Goal: Information Seeking & Learning: Learn about a topic

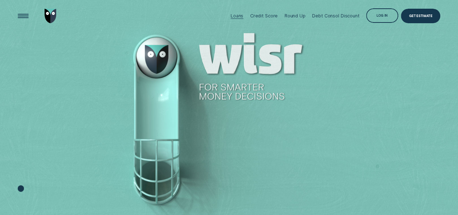
click at [242, 14] on div "Loans" at bounding box center [237, 15] width 13 height 5
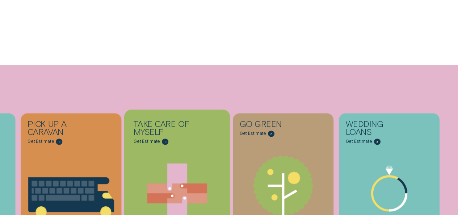
scroll to position [246, 0]
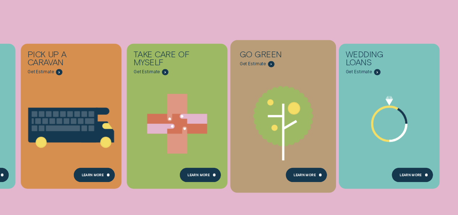
click at [310, 142] on icon "Go green - Learn more" at bounding box center [283, 119] width 106 height 81
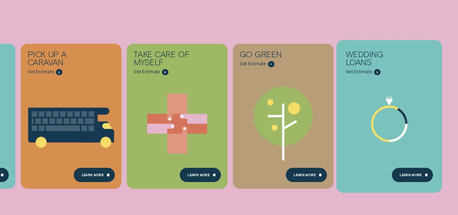
click at [393, 124] on icon "Wedding Loans - Learn more" at bounding box center [389, 123] width 34 height 34
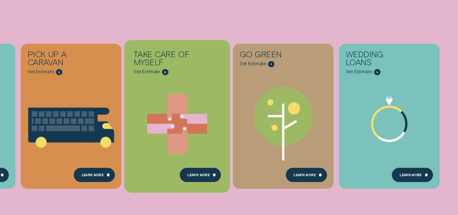
click at [196, 111] on icon "Take care of myself - Learn more" at bounding box center [177, 124] width 106 height 80
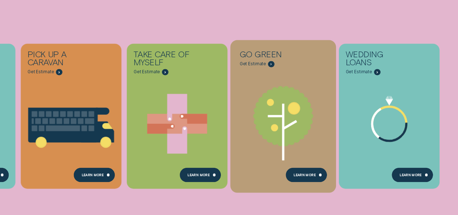
click at [281, 118] on icon "Go green - Learn more" at bounding box center [283, 116] width 60 height 60
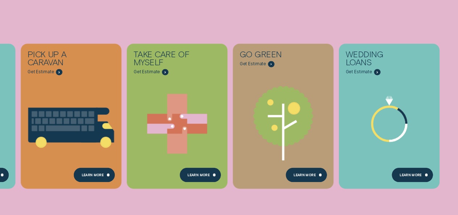
click at [0, 11] on ul "Consolidate my debt Get Estimate Loans - Debt Consolidation Learn more Learn mo…" at bounding box center [17, 116] width 35 height 242
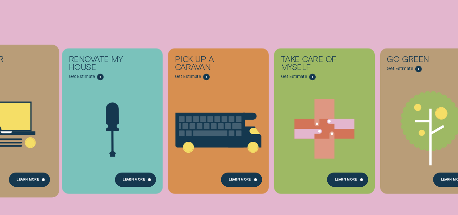
scroll to position [159, 0]
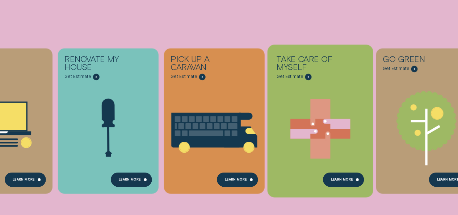
click at [323, 109] on icon "Take care of myself - Learn more" at bounding box center [320, 129] width 20 height 60
click at [319, 126] on icon "Take care of myself - Learn more" at bounding box center [320, 129] width 60 height 20
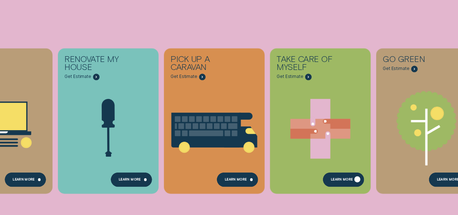
click at [334, 176] on div "Learn more" at bounding box center [343, 179] width 41 height 14
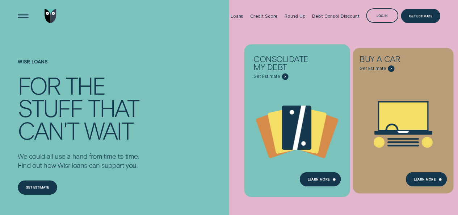
click at [300, 122] on icon "Consolidate my debt - Learn more" at bounding box center [299, 127] width 13 height 44
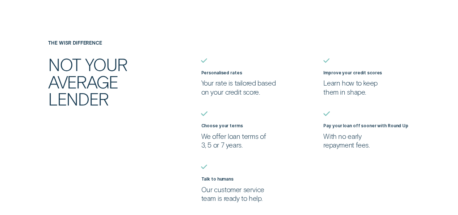
scroll to position [493, 0]
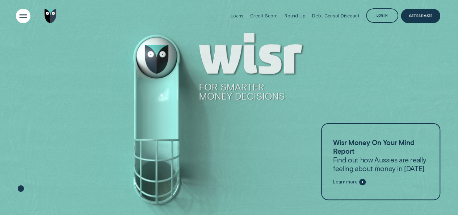
click at [25, 14] on div "Open Menu" at bounding box center [23, 16] width 21 height 21
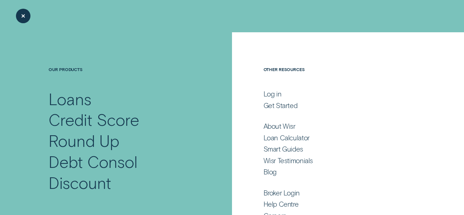
click at [0, 133] on div "Our Products Loans Credit Score Round Up Debt Consol Discount" at bounding box center [116, 116] width 232 height 169
click at [68, 102] on div "Loans" at bounding box center [70, 98] width 43 height 21
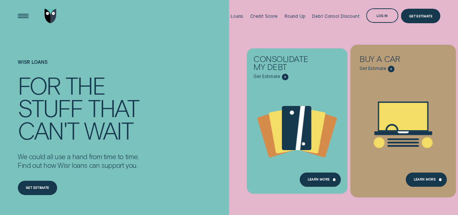
click at [374, 108] on icon "Buy a car - Learn more" at bounding box center [403, 124] width 106 height 80
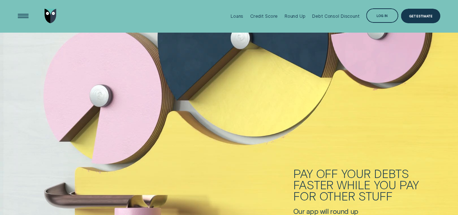
scroll to position [1512, 0]
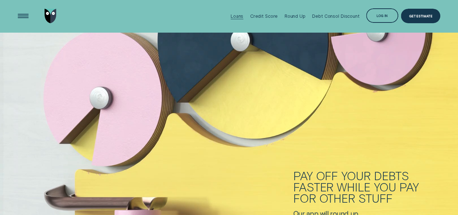
click at [240, 16] on div "Loans" at bounding box center [237, 15] width 13 height 5
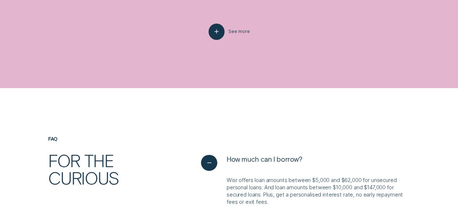
scroll to position [1420, 0]
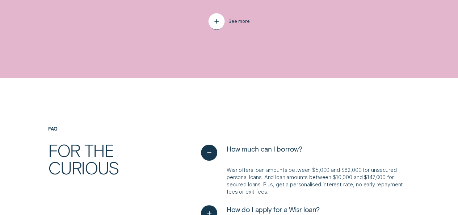
click at [221, 27] on icon "button" at bounding box center [217, 21] width 8 height 11
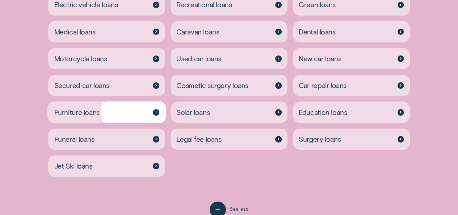
click at [0, 126] on div "Got big things on your mind? We can help with just about anything. Personal loa…" at bounding box center [229, 43] width 458 height 349
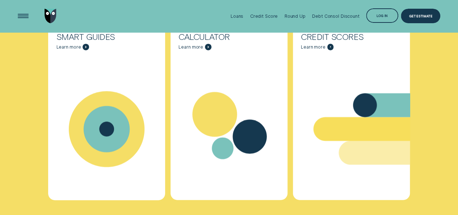
scroll to position [2167, 0]
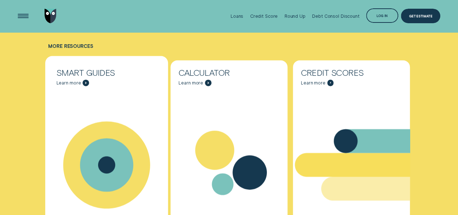
click at [72, 76] on div "Smart Guides" at bounding box center [106, 72] width 101 height 8
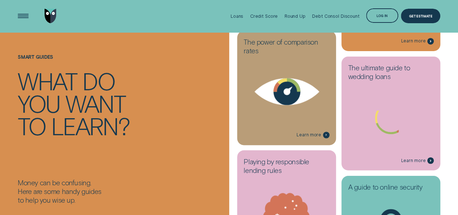
scroll to position [522, 0]
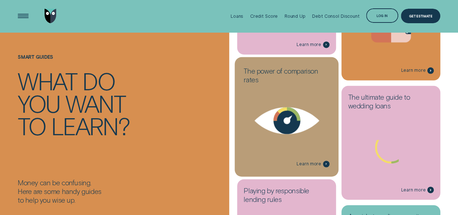
click at [279, 80] on h3 "The power of comparison rates" at bounding box center [286, 77] width 85 height 20
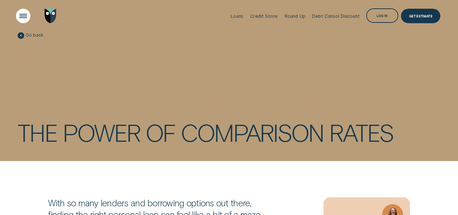
click at [20, 16] on div "Open Menu" at bounding box center [23, 16] width 21 height 21
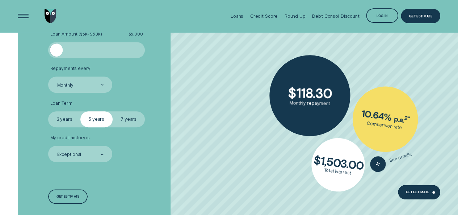
scroll to position [1536, 0]
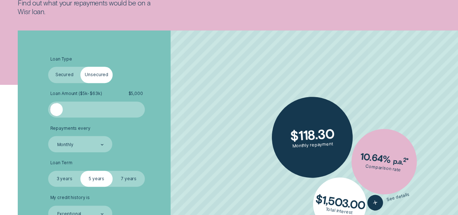
scroll to position [145, 0]
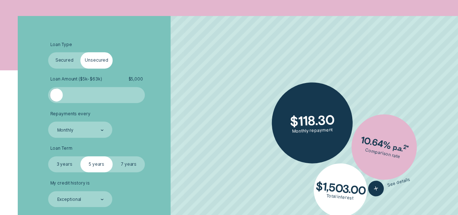
click at [68, 61] on label "Secured" at bounding box center [64, 60] width 32 height 16
click at [48, 52] on input "Secured" at bounding box center [48, 52] width 0 height 0
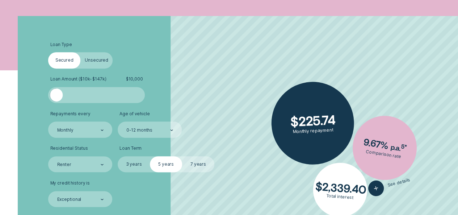
click at [199, 163] on label "7 years" at bounding box center [198, 164] width 32 height 16
click at [182, 156] on input "7 years" at bounding box center [182, 156] width 0 height 0
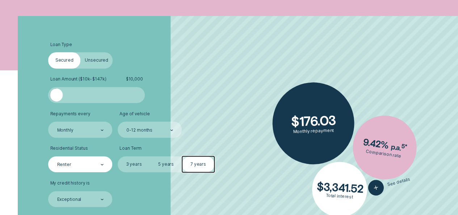
click at [105, 164] on div "Renter" at bounding box center [80, 164] width 64 height 16
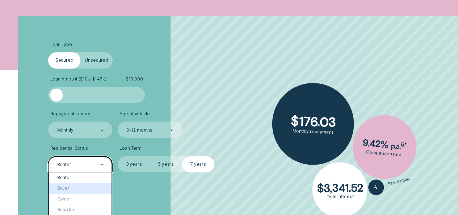
click at [141, 199] on li "My credit history is Exceptional" at bounding box center [121, 193] width 147 height 26
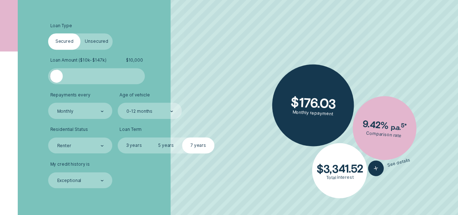
scroll to position [188, 0]
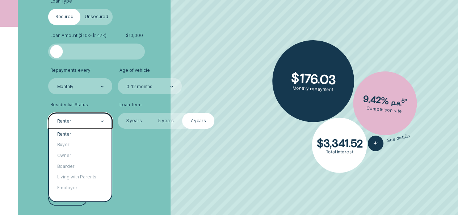
click at [105, 120] on div "Renter" at bounding box center [80, 121] width 64 height 16
click at [68, 145] on div "Buyer" at bounding box center [80, 144] width 63 height 11
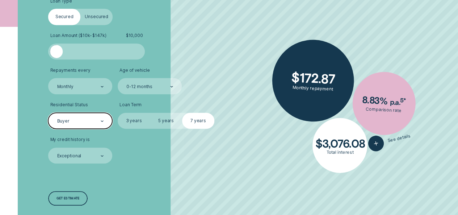
click at [98, 123] on div "Buyer" at bounding box center [79, 121] width 47 height 7
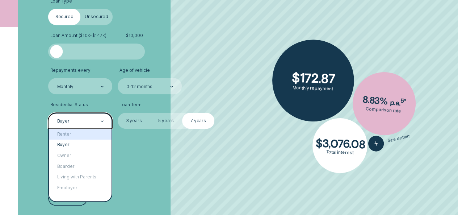
click at [137, 151] on li "My credit history is Exceptional" at bounding box center [121, 150] width 147 height 26
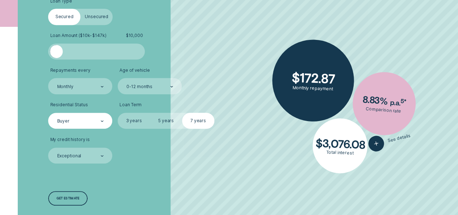
click at [102, 122] on div at bounding box center [102, 120] width 3 height 15
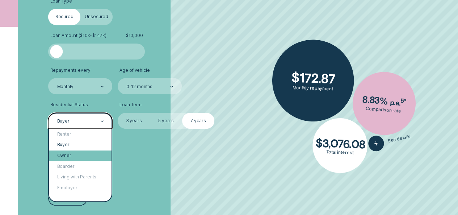
click at [74, 153] on div "Owner" at bounding box center [80, 155] width 63 height 11
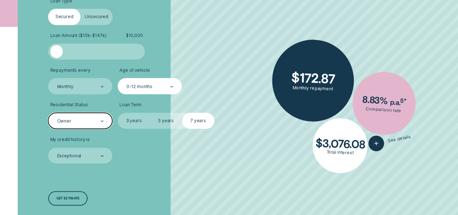
click at [169, 87] on div "0-12 months" at bounding box center [149, 86] width 47 height 7
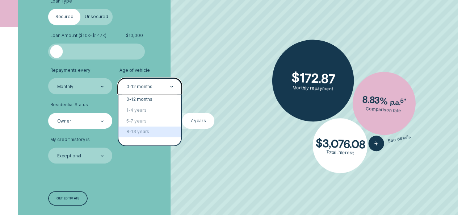
click at [151, 165] on div "Loan Type Select Loan Type Secured Unsecured Loan Amount ( $10k - $147k ) $ 10,…" at bounding box center [122, 101] width 153 height 259
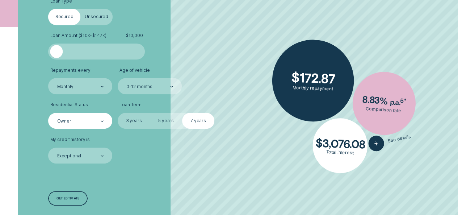
scroll to position [174, 0]
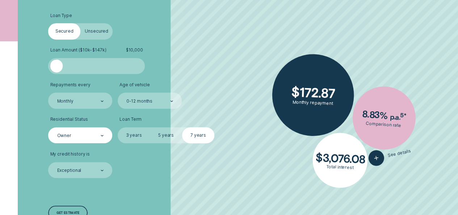
click at [62, 63] on div at bounding box center [56, 65] width 13 height 13
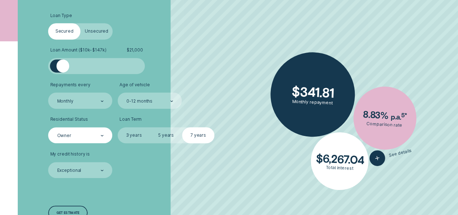
click at [133, 132] on label "3 years" at bounding box center [134, 135] width 32 height 16
click at [118, 127] on input "3 years" at bounding box center [118, 127] width 0 height 0
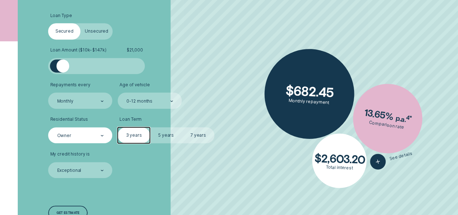
click at [199, 132] on label "7 years" at bounding box center [198, 135] width 32 height 16
click at [182, 127] on input "7 years" at bounding box center [182, 127] width 0 height 0
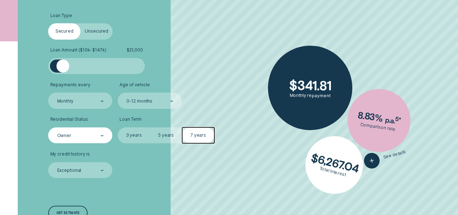
click at [150, 127] on input "5 years" at bounding box center [150, 127] width 0 height 0
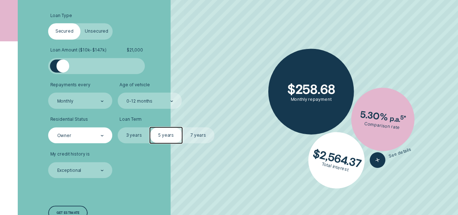
click at [118, 127] on input "3 years" at bounding box center [118, 127] width 0 height 0
click at [182, 127] on input "7 years" at bounding box center [182, 127] width 0 height 0
click at [150, 127] on input "5 years" at bounding box center [150, 127] width 0 height 0
click at [118, 127] on input "3 years" at bounding box center [118, 127] width 0 height 0
click at [182, 127] on input "7 years" at bounding box center [182, 127] width 0 height 0
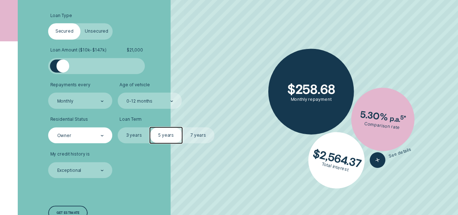
click at [150, 127] on input "5 years" at bounding box center [150, 127] width 0 height 0
click at [118, 127] on input "3 years" at bounding box center [118, 127] width 0 height 0
click at [182, 127] on input "7 years" at bounding box center [182, 127] width 0 height 0
click at [150, 127] on input "5 years" at bounding box center [150, 127] width 0 height 0
click at [118, 127] on input "3 years" at bounding box center [118, 127] width 0 height 0
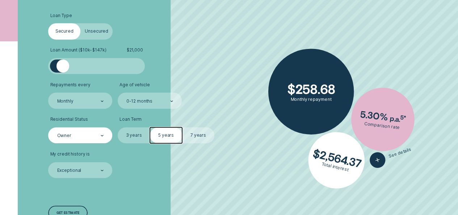
click at [182, 127] on input "7 years" at bounding box center [182, 127] width 0 height 0
click at [150, 127] on input "5 years" at bounding box center [150, 127] width 0 height 0
click at [118, 127] on input "3 years" at bounding box center [118, 127] width 0 height 0
click at [182, 127] on input "7 years" at bounding box center [182, 127] width 0 height 0
click at [150, 127] on input "5 years" at bounding box center [150, 127] width 0 height 0
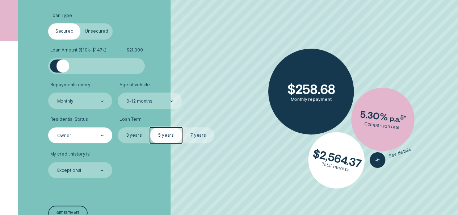
click at [118, 127] on input "3 years" at bounding box center [118, 127] width 0 height 0
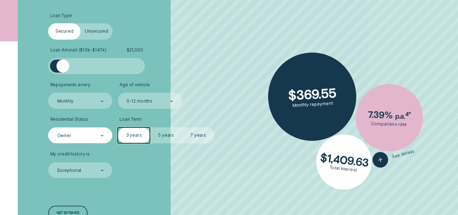
click at [150, 127] on input "5 years" at bounding box center [150, 127] width 0 height 0
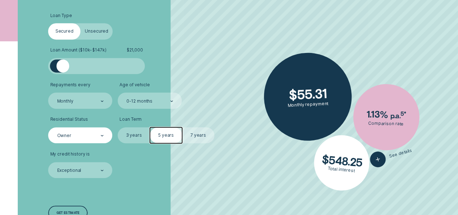
click at [182, 127] on input "7 years" at bounding box center [182, 127] width 0 height 0
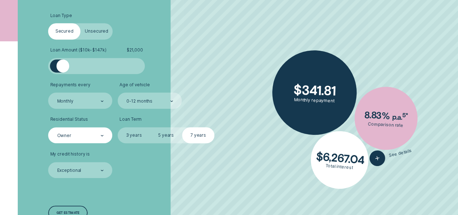
click at [158, 186] on div "Loan Type Select Loan Type Secured Unsecured Loan Amount ( $10k - $147k ) $ 21,…" at bounding box center [122, 116] width 153 height 259
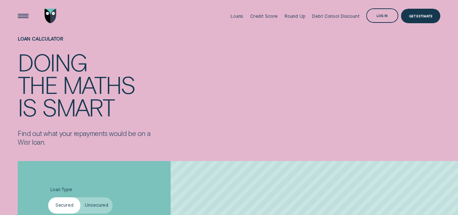
scroll to position [35, 0]
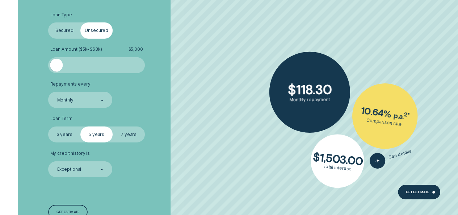
scroll to position [956, 0]
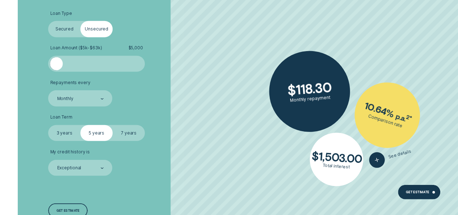
click at [66, 26] on label "Secured" at bounding box center [64, 29] width 32 height 16
click at [48, 21] on input "Secured" at bounding box center [48, 21] width 0 height 0
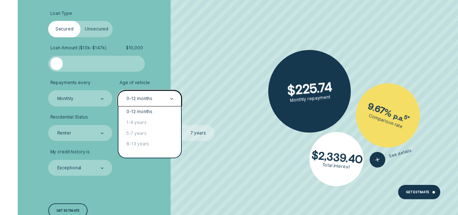
click at [174, 98] on div "0-12 months" at bounding box center [150, 98] width 64 height 16
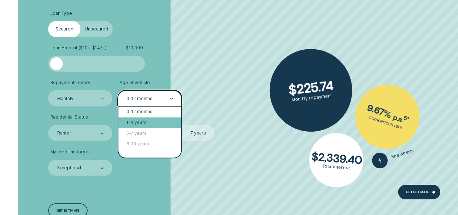
click at [148, 122] on div "1-4 years" at bounding box center [149, 122] width 63 height 11
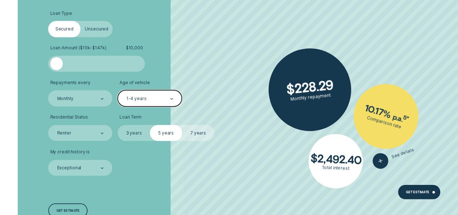
click at [189, 131] on label "7 years" at bounding box center [198, 133] width 32 height 16
click at [182, 125] on input "7 years" at bounding box center [182, 125] width 0 height 0
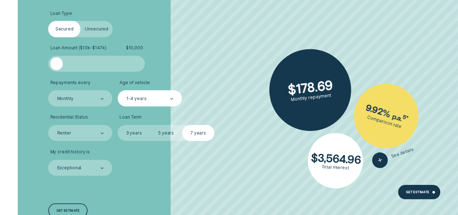
click at [168, 132] on label "5 years" at bounding box center [166, 133] width 32 height 16
click at [150, 125] on input "5 years" at bounding box center [150, 125] width 0 height 0
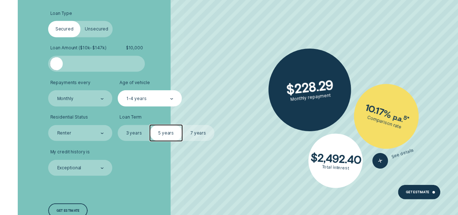
click at [206, 130] on label "7 years" at bounding box center [198, 133] width 32 height 16
click at [182, 125] on input "7 years" at bounding box center [182, 125] width 0 height 0
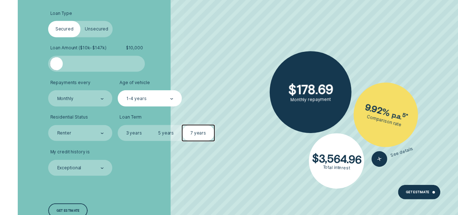
click at [137, 133] on label "3 years" at bounding box center [134, 133] width 32 height 16
click at [118, 125] on input "3 years" at bounding box center [118, 125] width 0 height 0
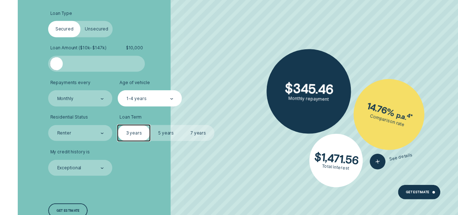
click at [192, 134] on label "7 years" at bounding box center [198, 133] width 32 height 16
click at [182, 125] on input "7 years" at bounding box center [182, 125] width 0 height 0
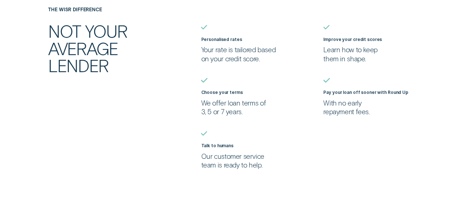
scroll to position [536, 0]
